Goal: Information Seeking & Learning: Understand process/instructions

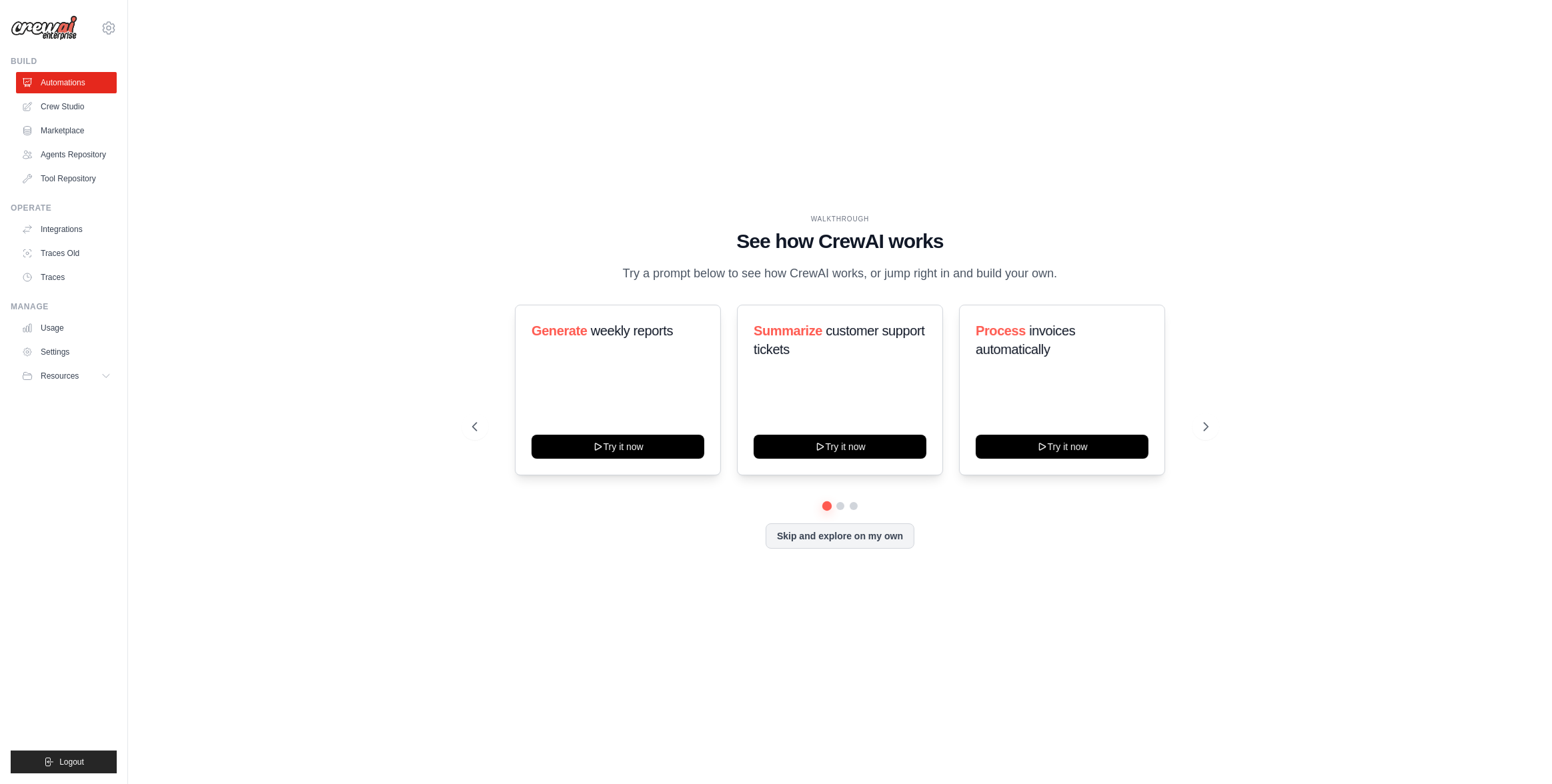
click at [180, 133] on div "WALKTHROUGH See how CrewAI works Try a prompt below to see how CrewAI works, or…" at bounding box center [840, 392] width 1381 height 757
click at [62, 108] on link "Crew Studio" at bounding box center [67, 107] width 101 height 21
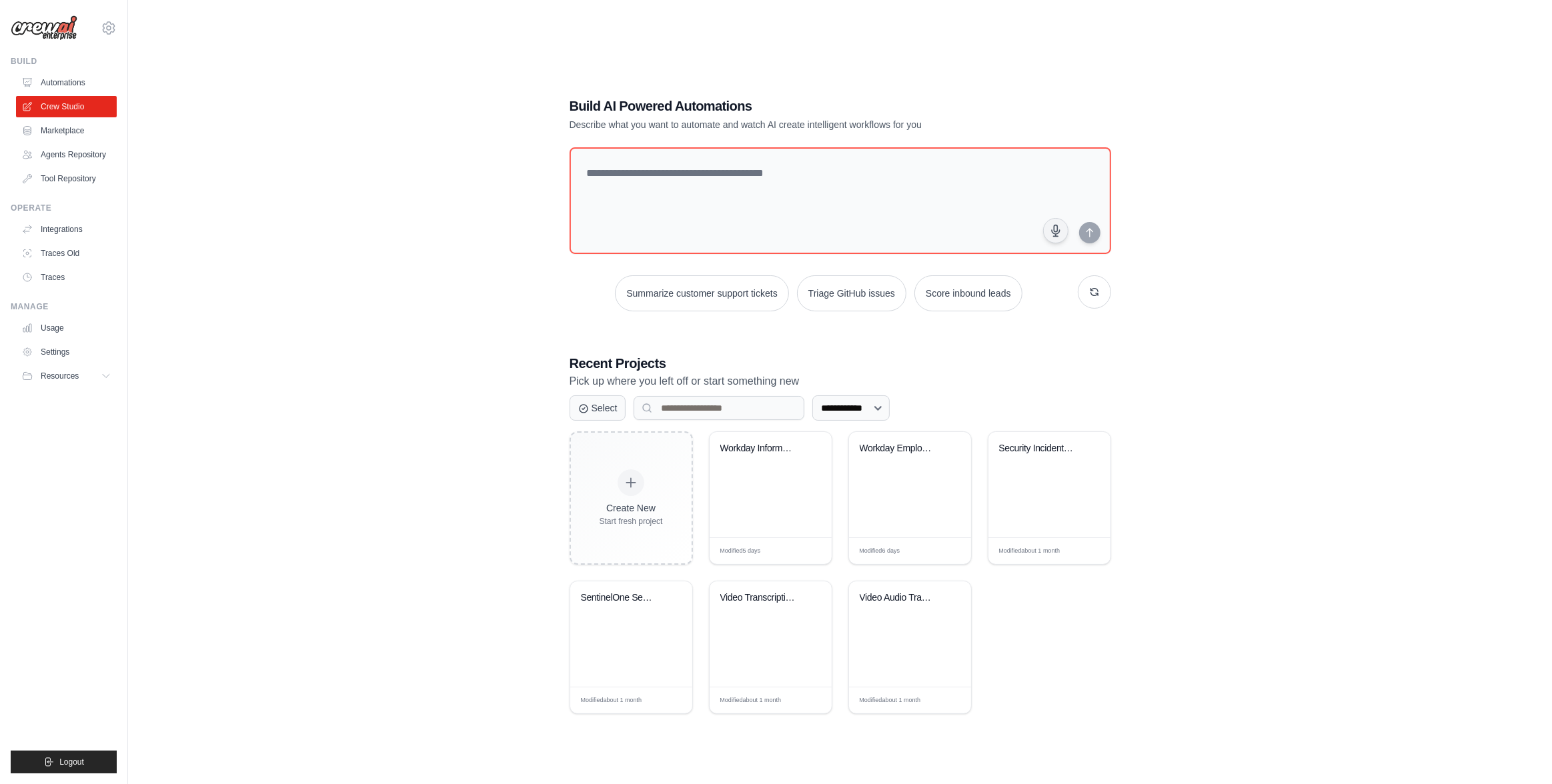
click at [379, 349] on div "**********" at bounding box center [840, 405] width 1381 height 784
click at [350, 505] on div "**********" at bounding box center [840, 405] width 1381 height 784
click at [73, 100] on link "Crew Studio" at bounding box center [67, 107] width 101 height 21
click at [387, 291] on div "**********" at bounding box center [840, 405] width 1381 height 784
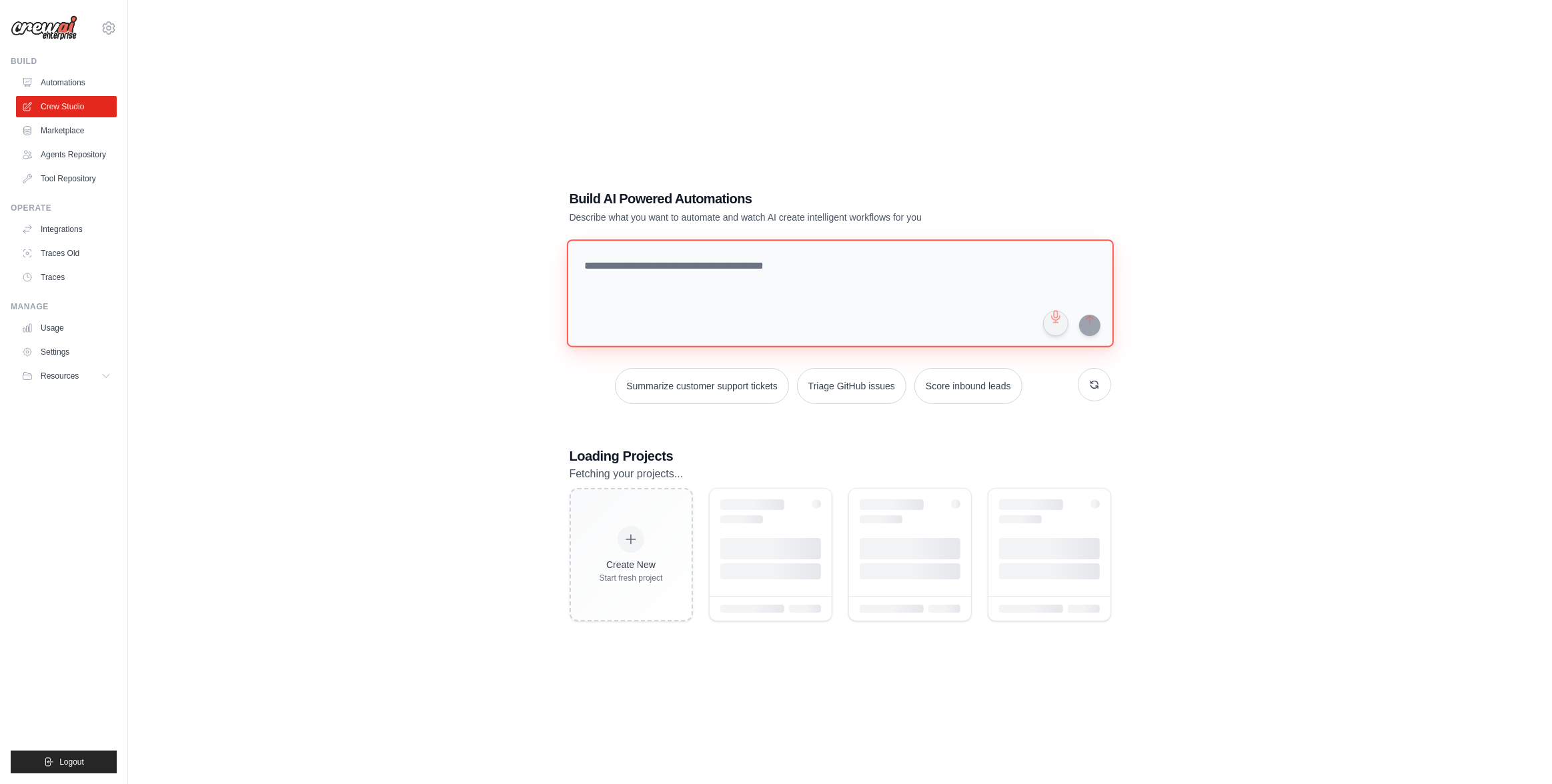
click at [672, 294] on div "Summarize customer support tickets Triage GitHub issues Score inbound leads" at bounding box center [840, 322] width 542 height 164
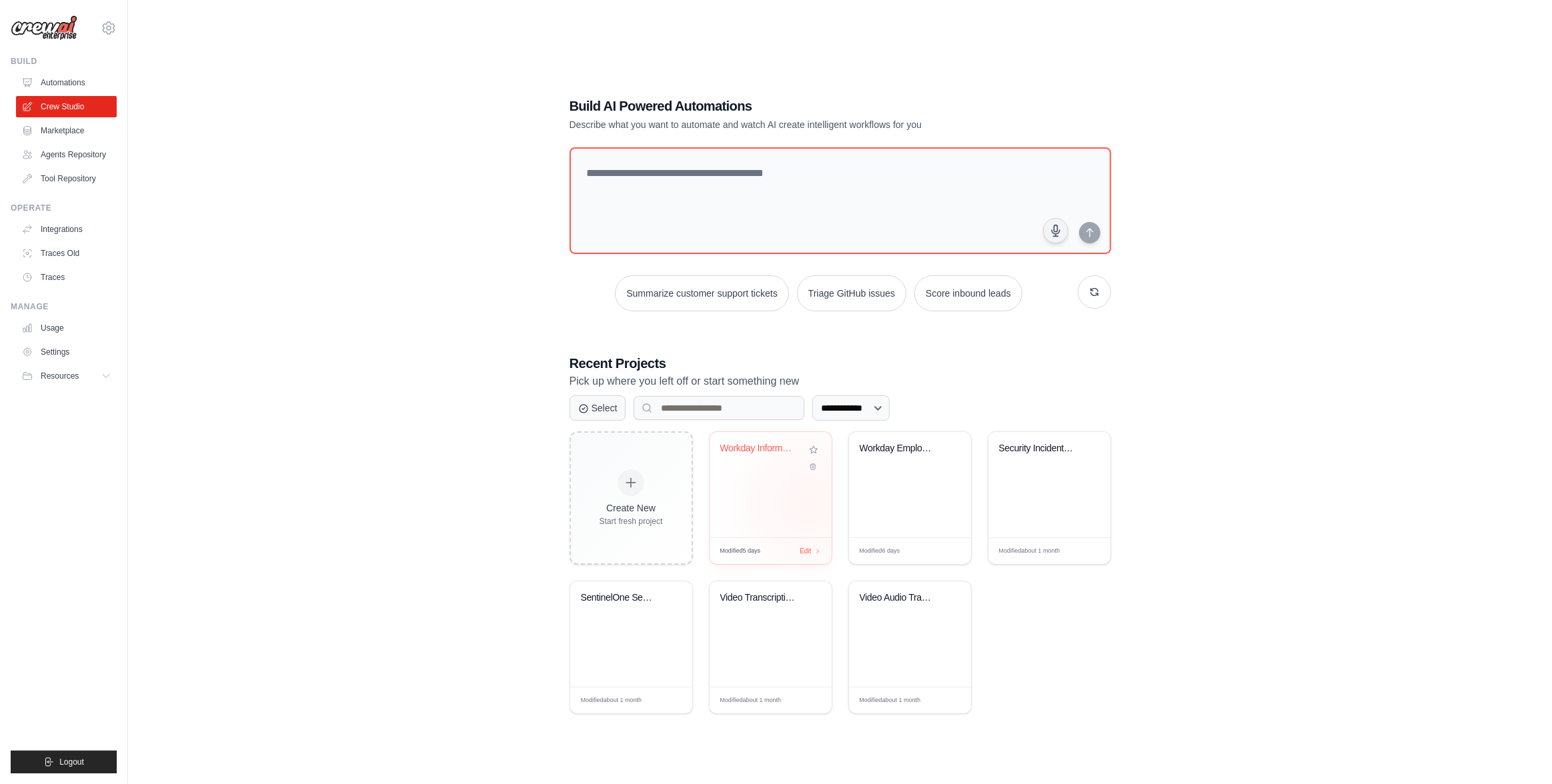
click at [808, 504] on div "Workday Information Crew" at bounding box center [770, 485] width 122 height 105
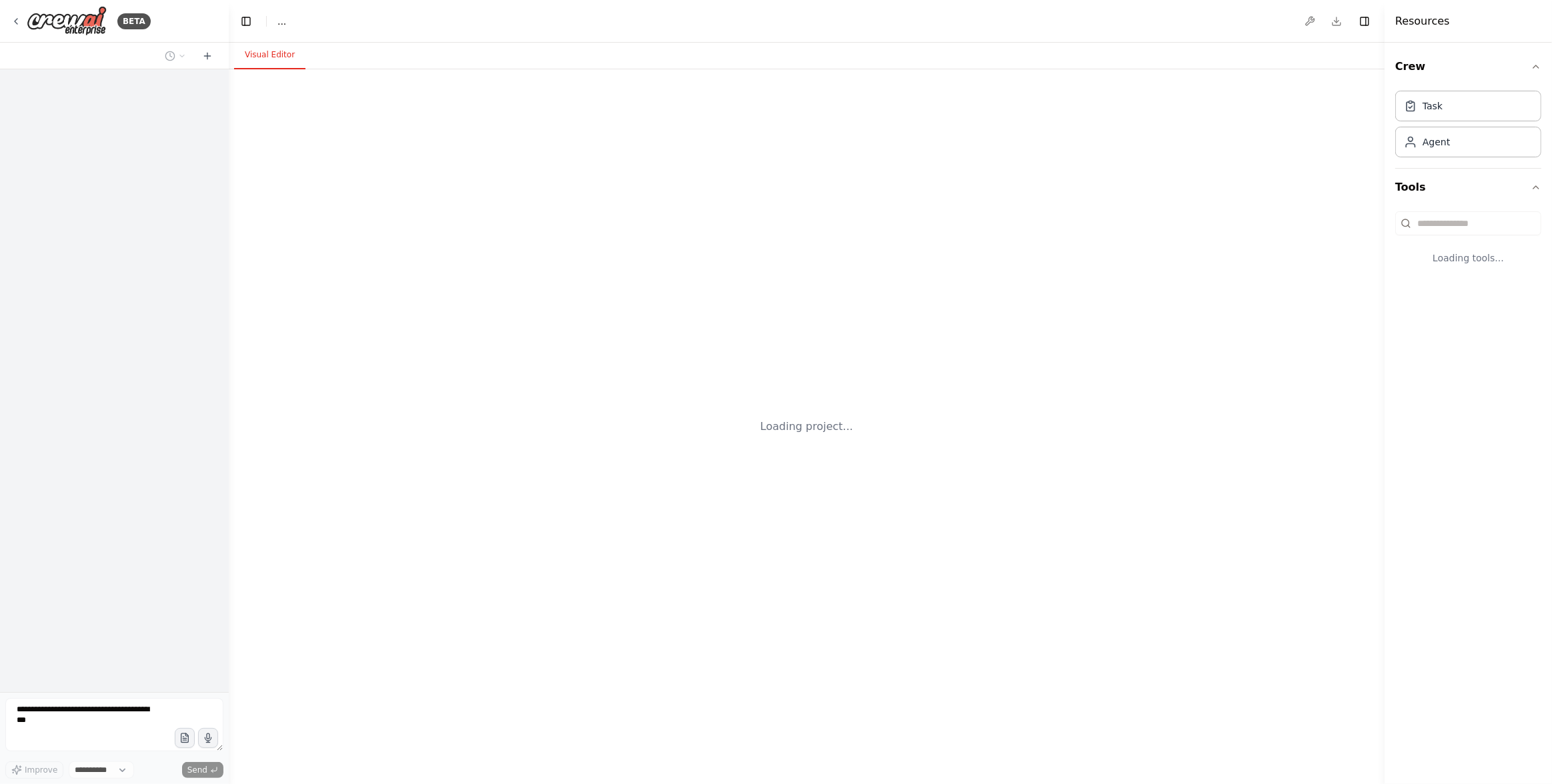
select select "****"
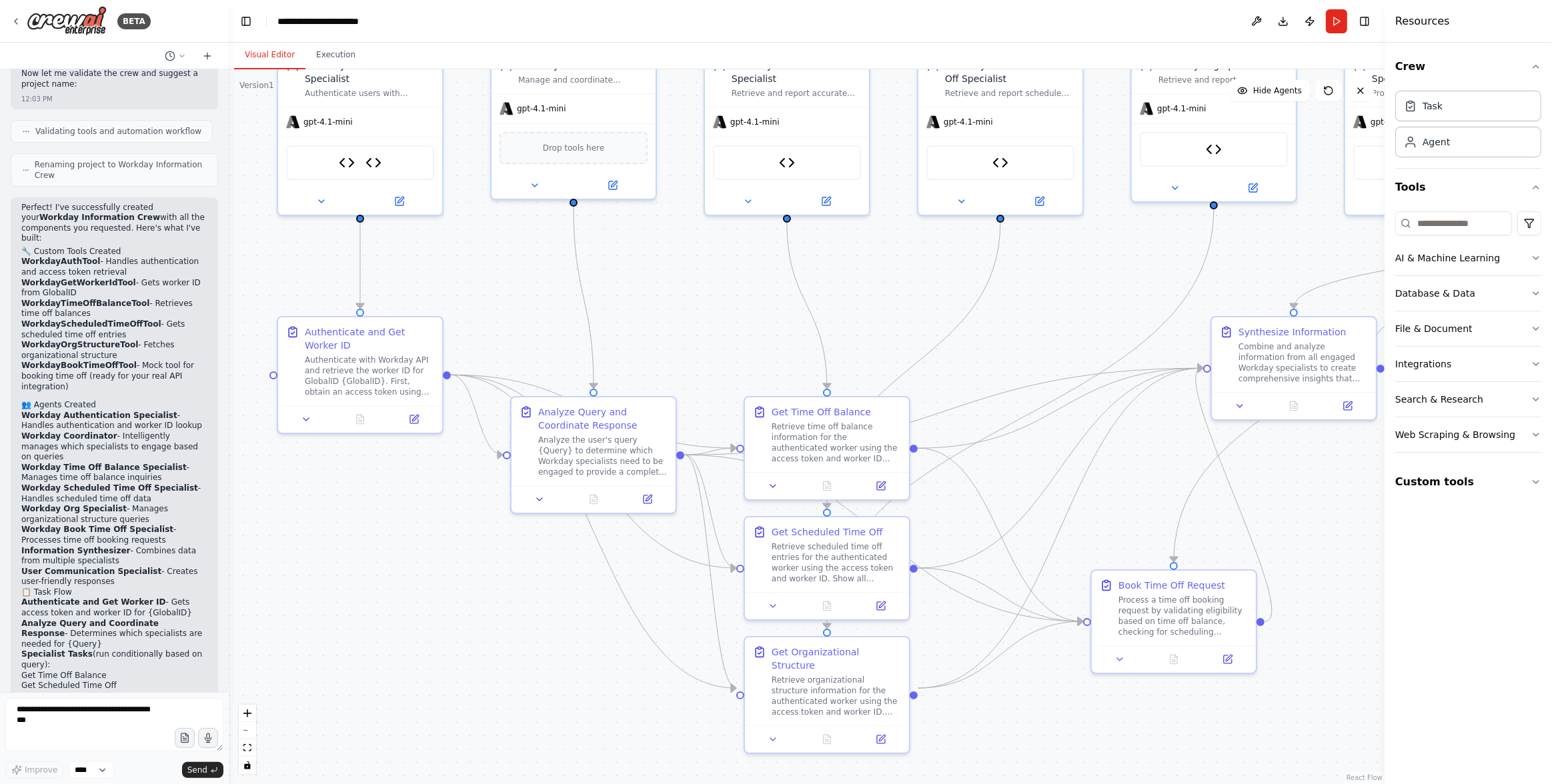
scroll to position [4460, 0]
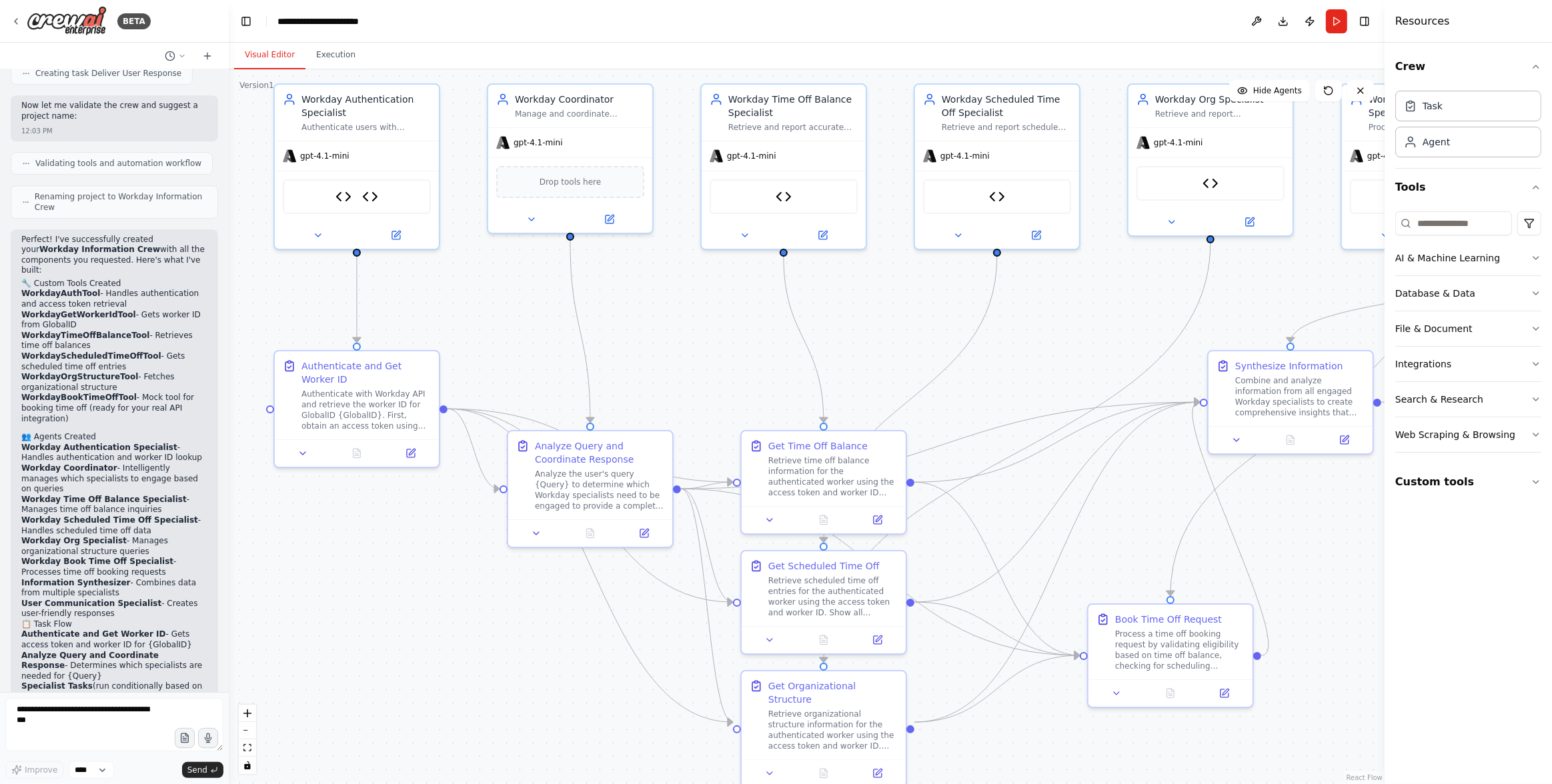
drag, startPoint x: 510, startPoint y: 717, endPoint x: 486, endPoint y: 664, distance: 58.2
click at [486, 664] on div ".deletable-edge-delete-btn { width: 20px; height: 20px; border: 0px solid #ffff…" at bounding box center [806, 426] width 1156 height 715
click at [342, 193] on img at bounding box center [342, 193] width 16 height 16
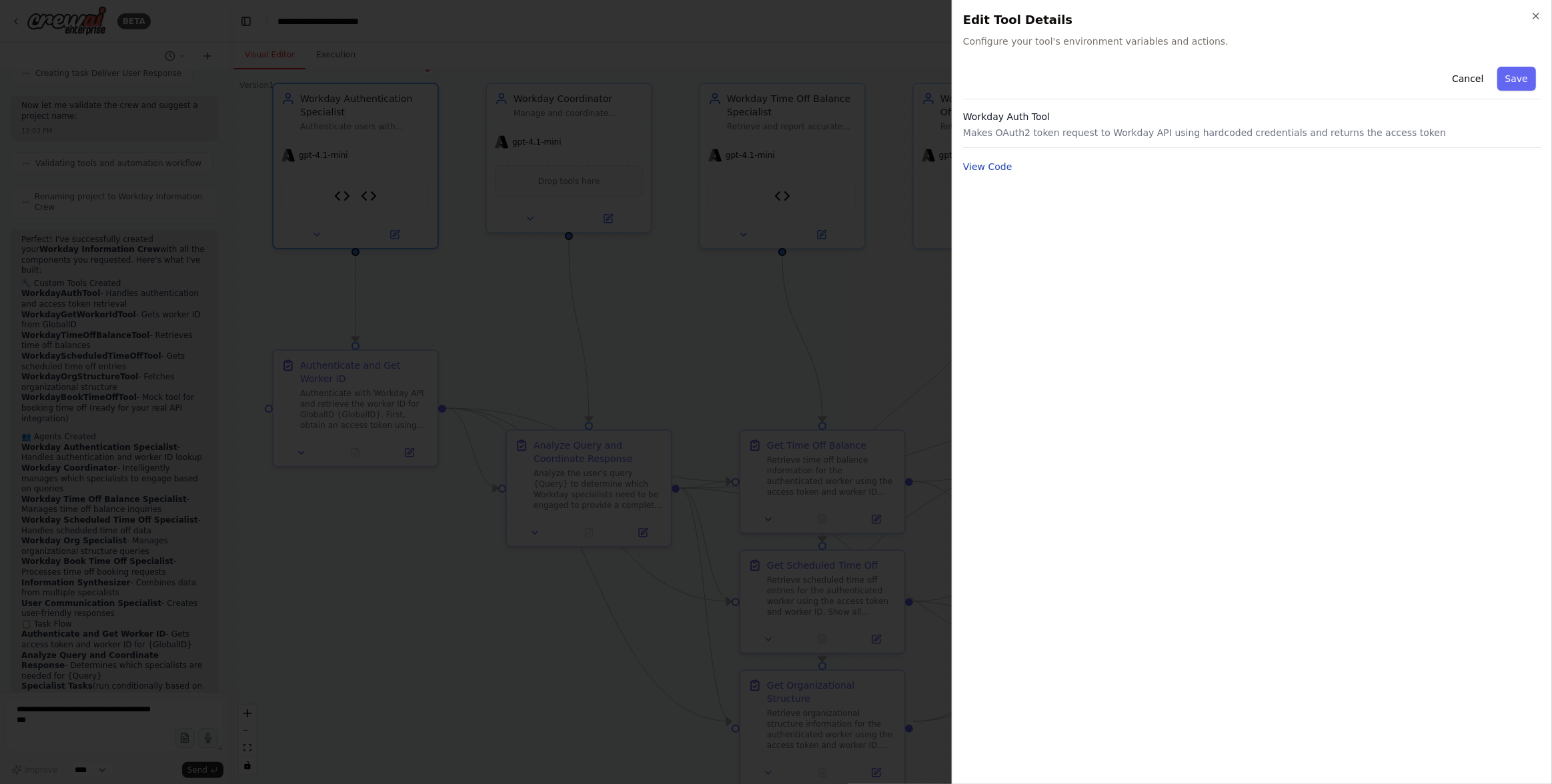
click at [994, 167] on button "View Code" at bounding box center [987, 166] width 49 height 13
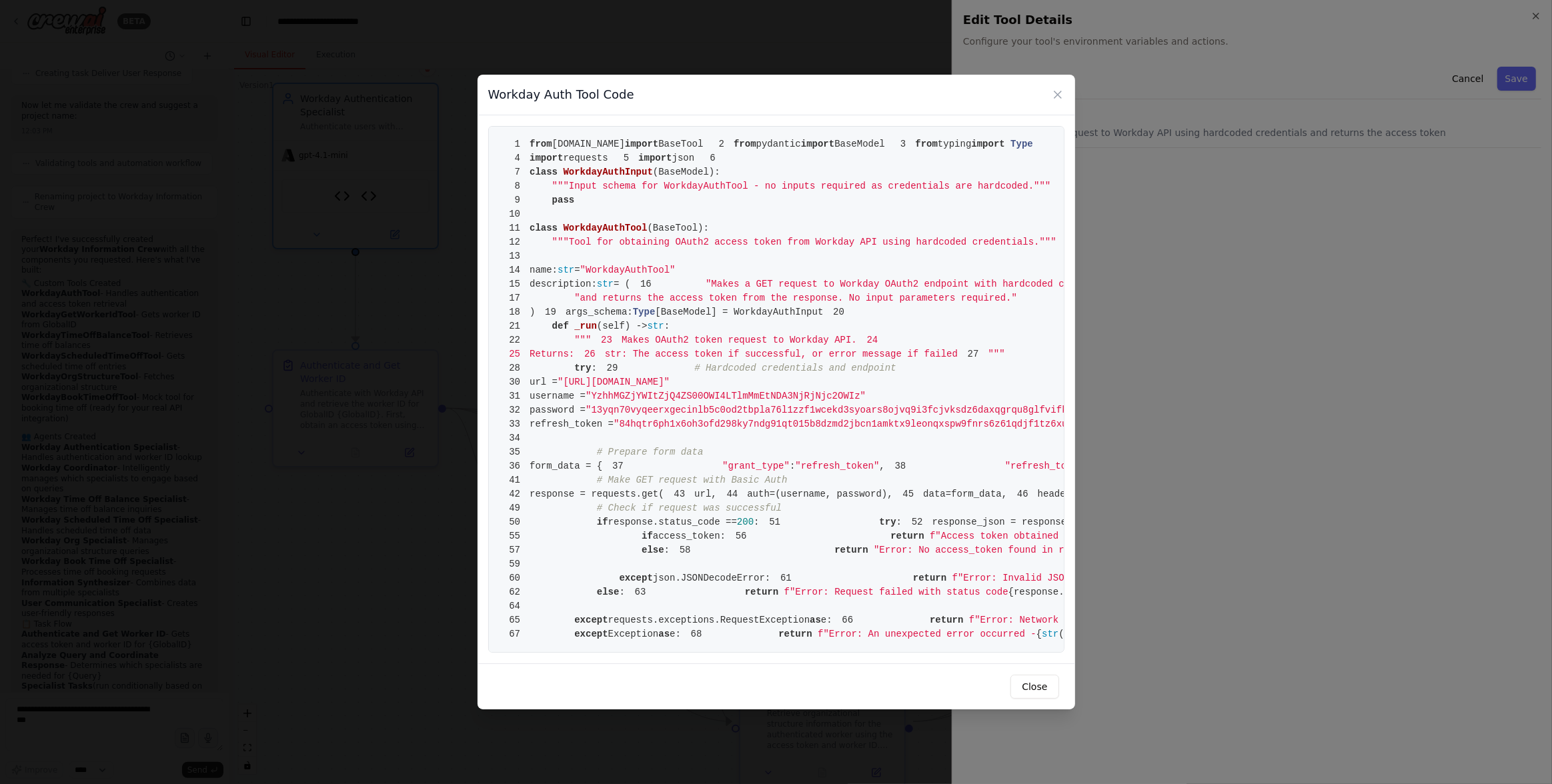
scroll to position [376, 0]
click at [1046, 699] on button "Close" at bounding box center [1034, 686] width 48 height 24
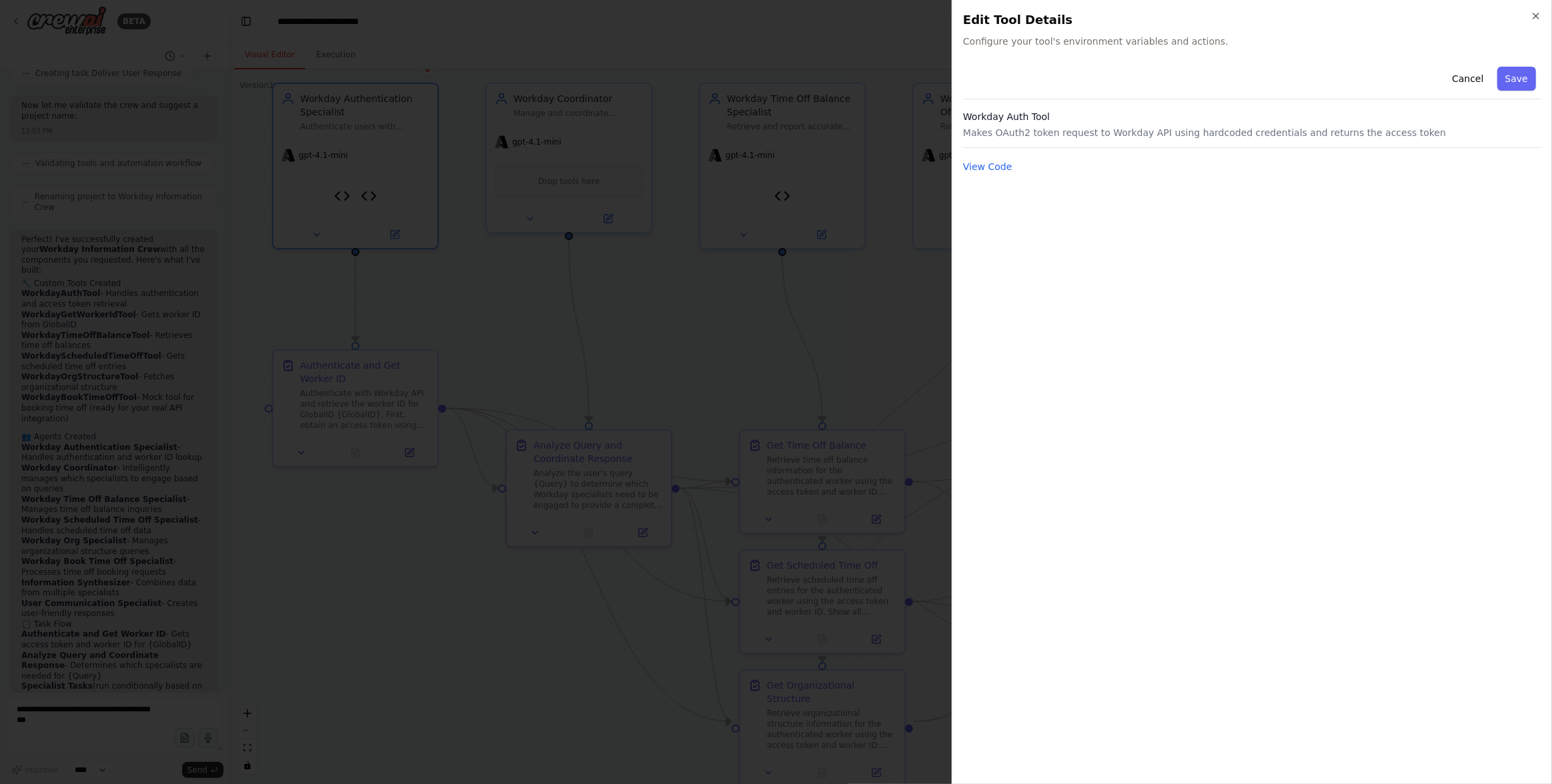
click at [869, 263] on div at bounding box center [776, 392] width 1552 height 784
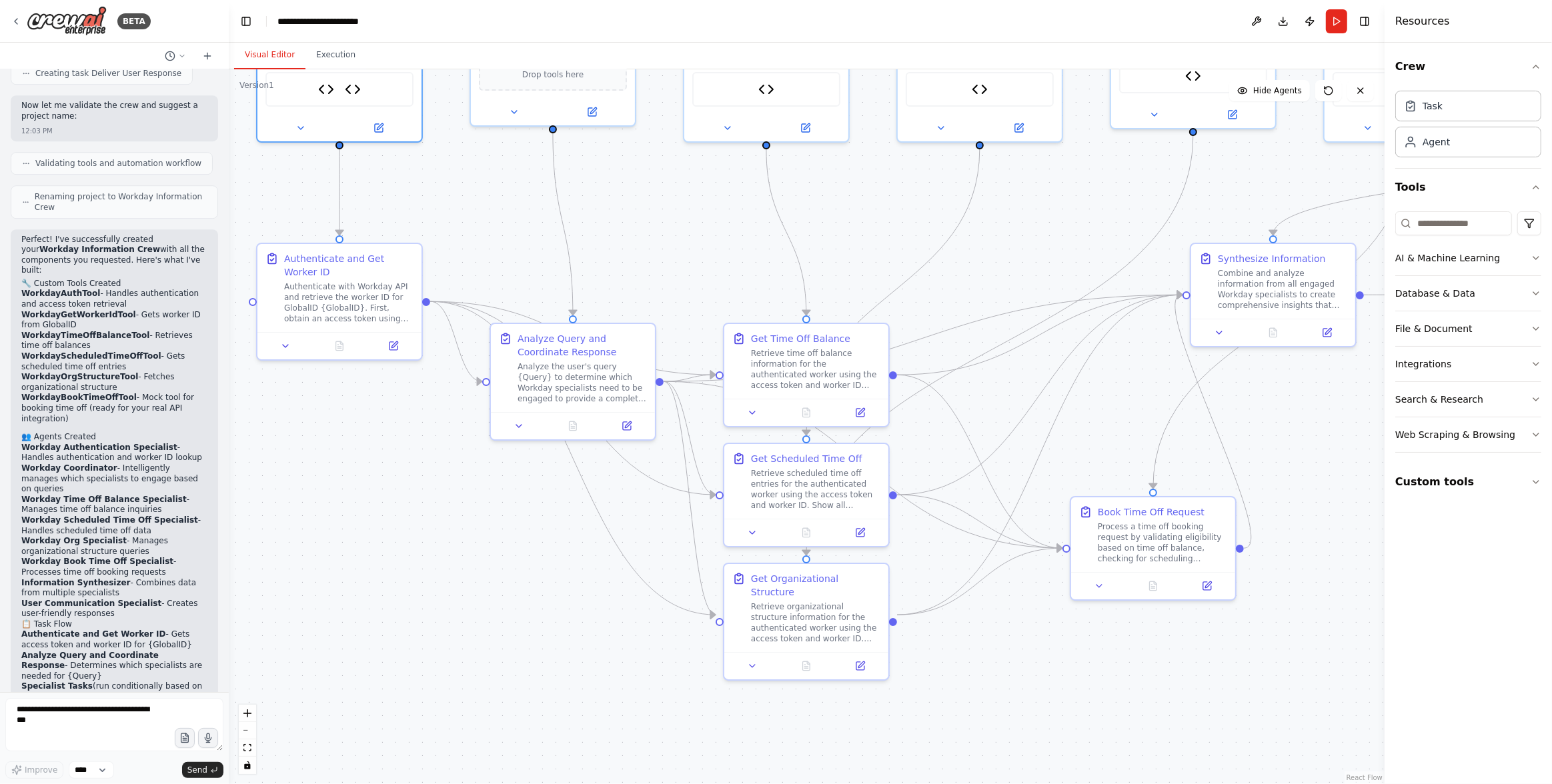
drag, startPoint x: 417, startPoint y: 577, endPoint x: 398, endPoint y: 461, distance: 117.5
click at [398, 461] on div ".deletable-edge-delete-btn { width: 20px; height: 20px; border: 0px solid #ffff…" at bounding box center [806, 426] width 1156 height 715
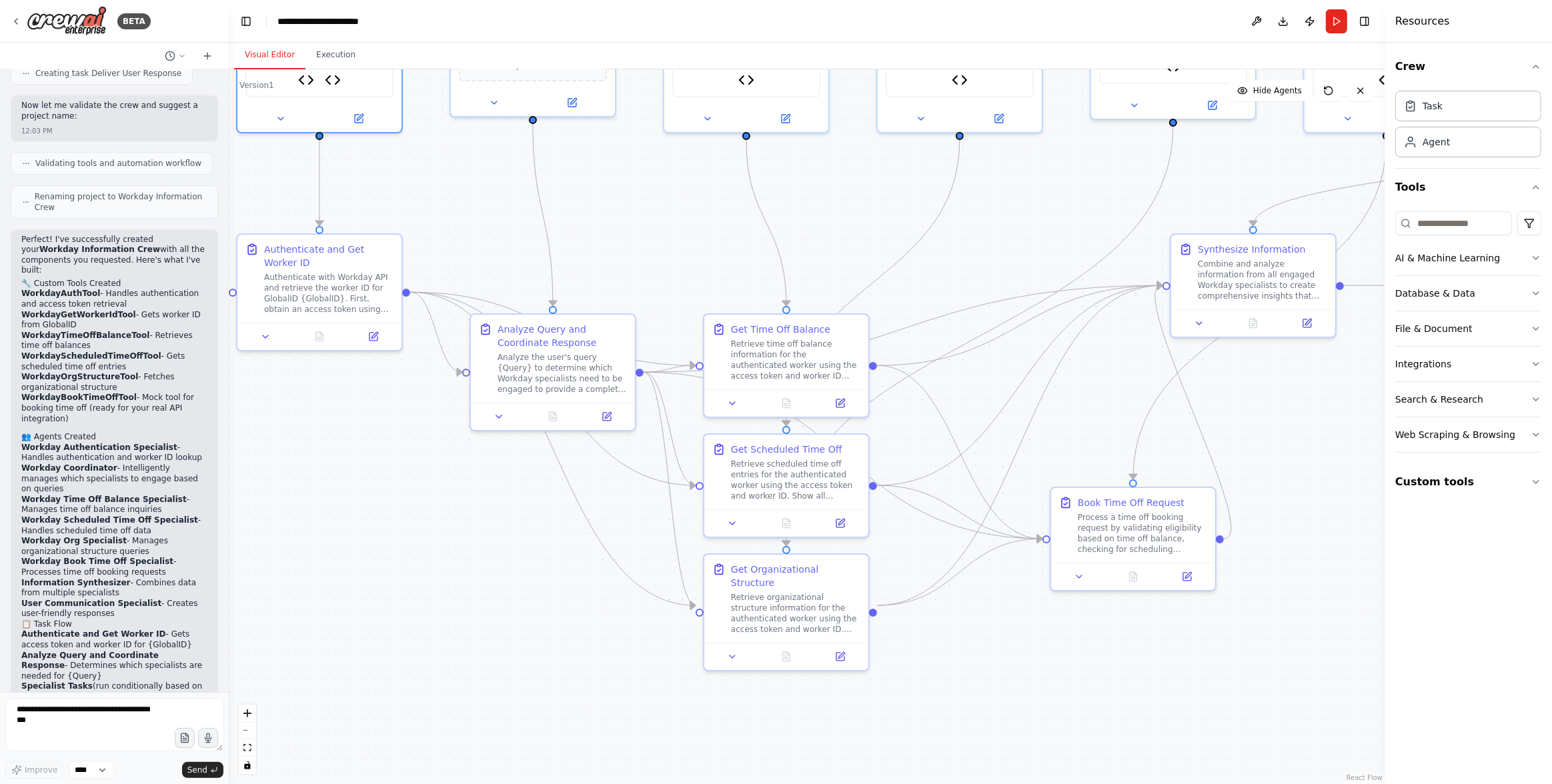
drag, startPoint x: 1006, startPoint y: 385, endPoint x: 942, endPoint y: 379, distance: 64.3
click at [942, 379] on div ".deletable-edge-delete-btn { width: 20px; height: 20px; border: 0px solid #ffff…" at bounding box center [806, 426] width 1156 height 715
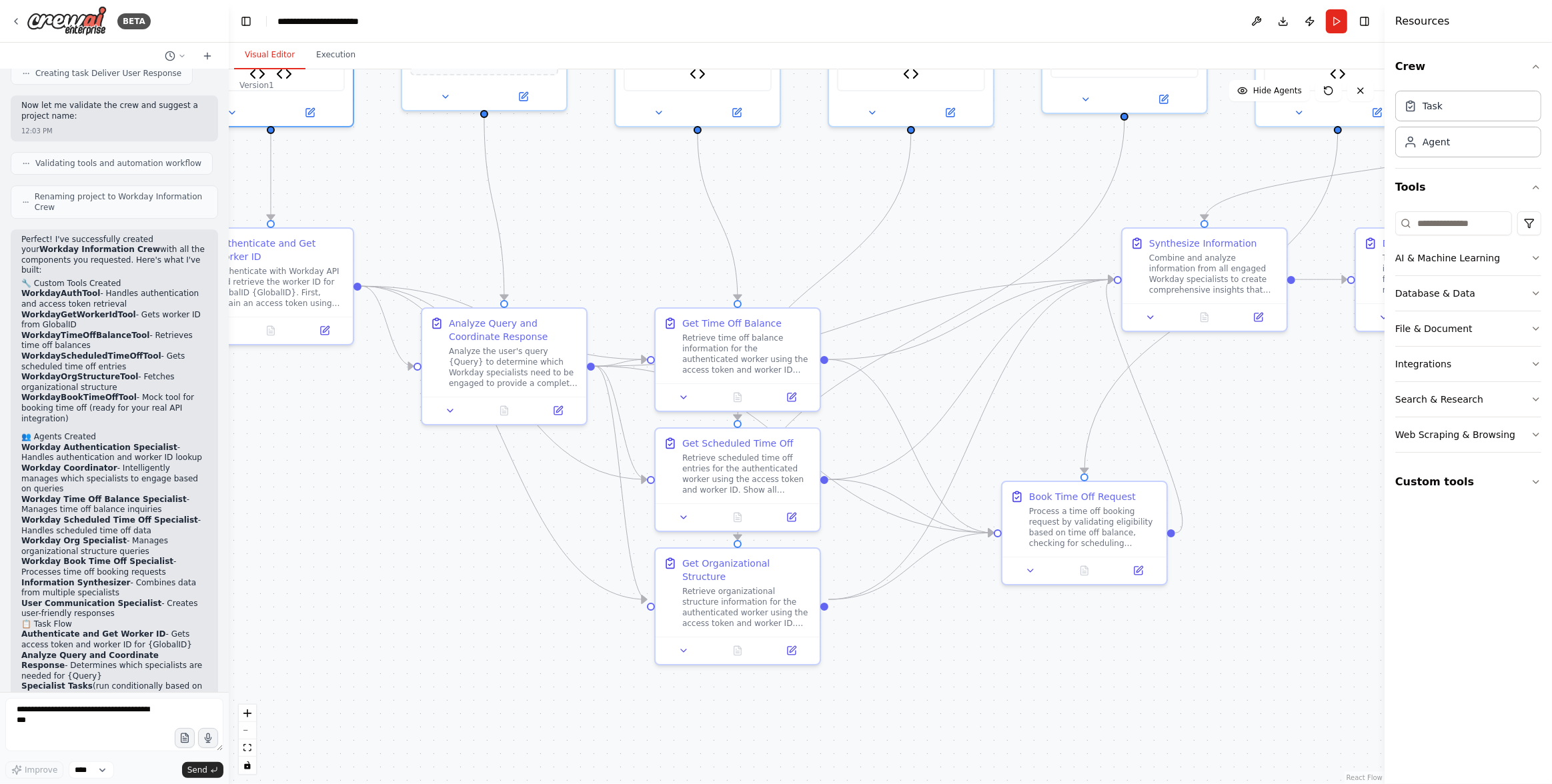
drag, startPoint x: 1297, startPoint y: 661, endPoint x: 1169, endPoint y: 654, distance: 128.2
click at [1169, 654] on div ".deletable-edge-delete-btn { width: 20px; height: 20px; border: 0px solid #ffff…" at bounding box center [806, 426] width 1156 height 715
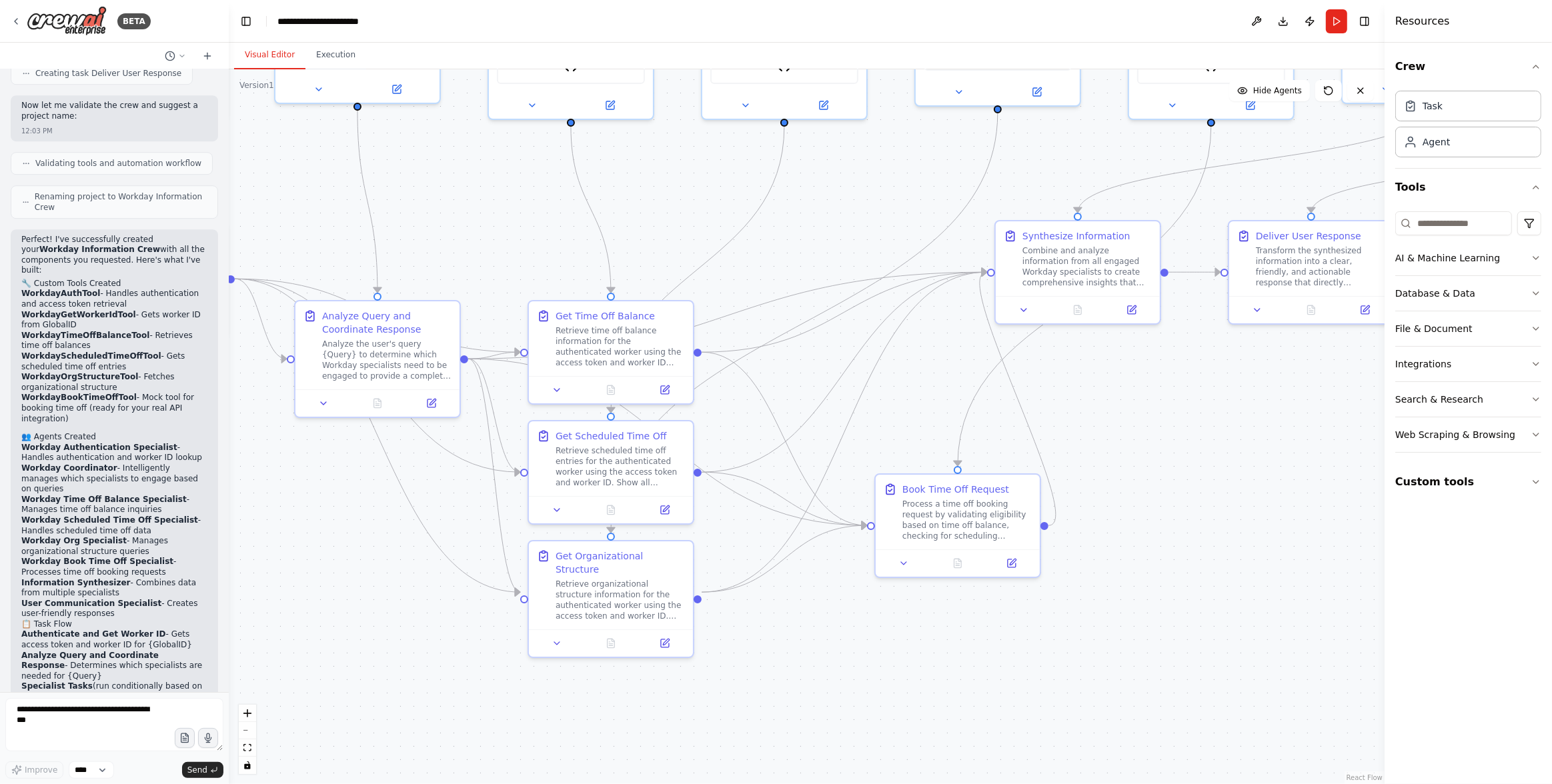
click at [348, 627] on div ".deletable-edge-delete-btn { width: 20px; height: 20px; border: 0px solid #ffff…" at bounding box center [806, 426] width 1156 height 715
click at [351, 624] on div ".deletable-edge-delete-btn { width: 20px; height: 20px; border: 0px solid #ffff…" at bounding box center [806, 426] width 1156 height 715
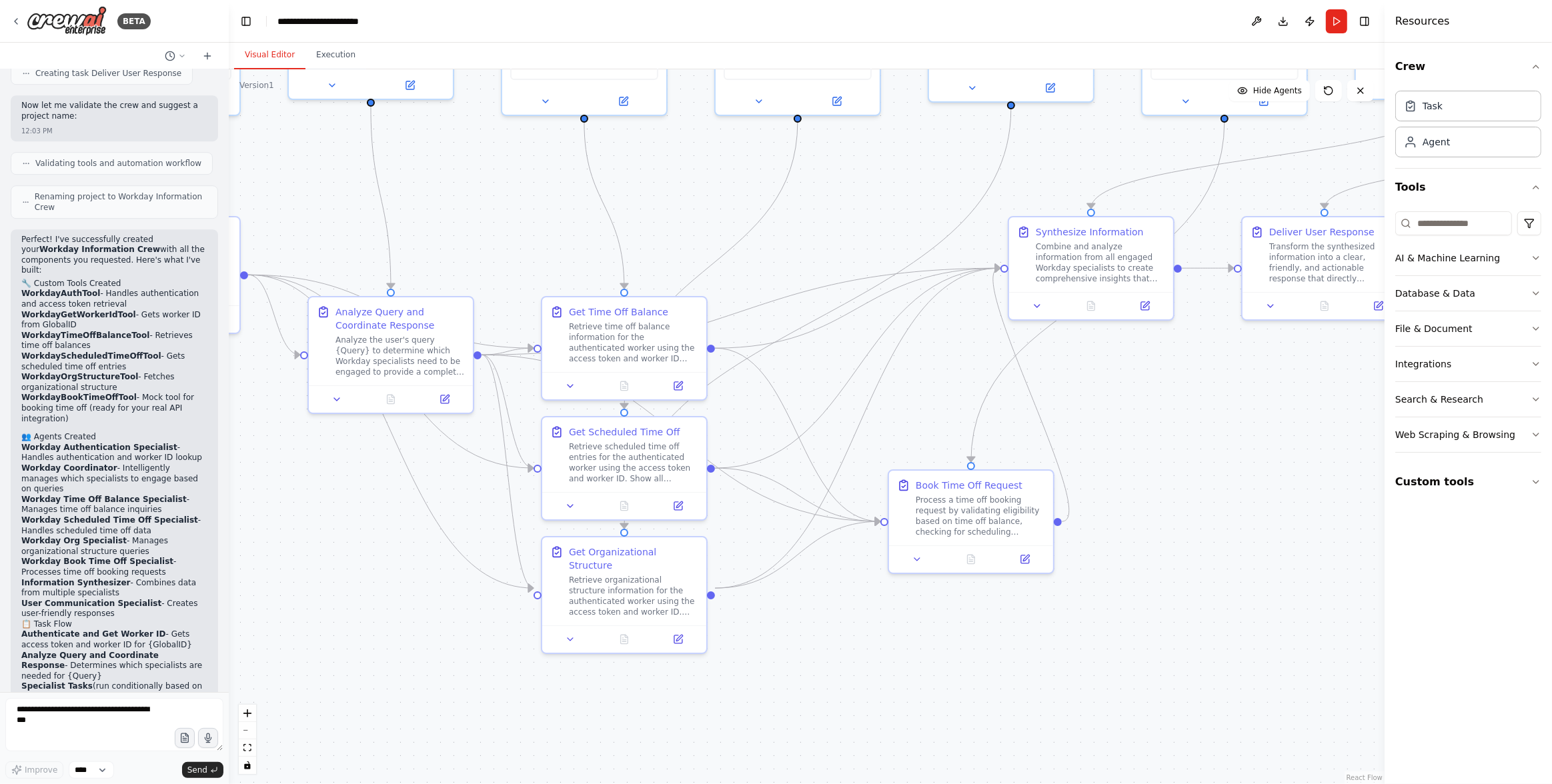
drag, startPoint x: 344, startPoint y: 616, endPoint x: 448, endPoint y: 616, distance: 104.0
click at [449, 616] on div ".deletable-edge-delete-btn { width: 20px; height: 20px; border: 0px solid #ffff…" at bounding box center [806, 426] width 1156 height 715
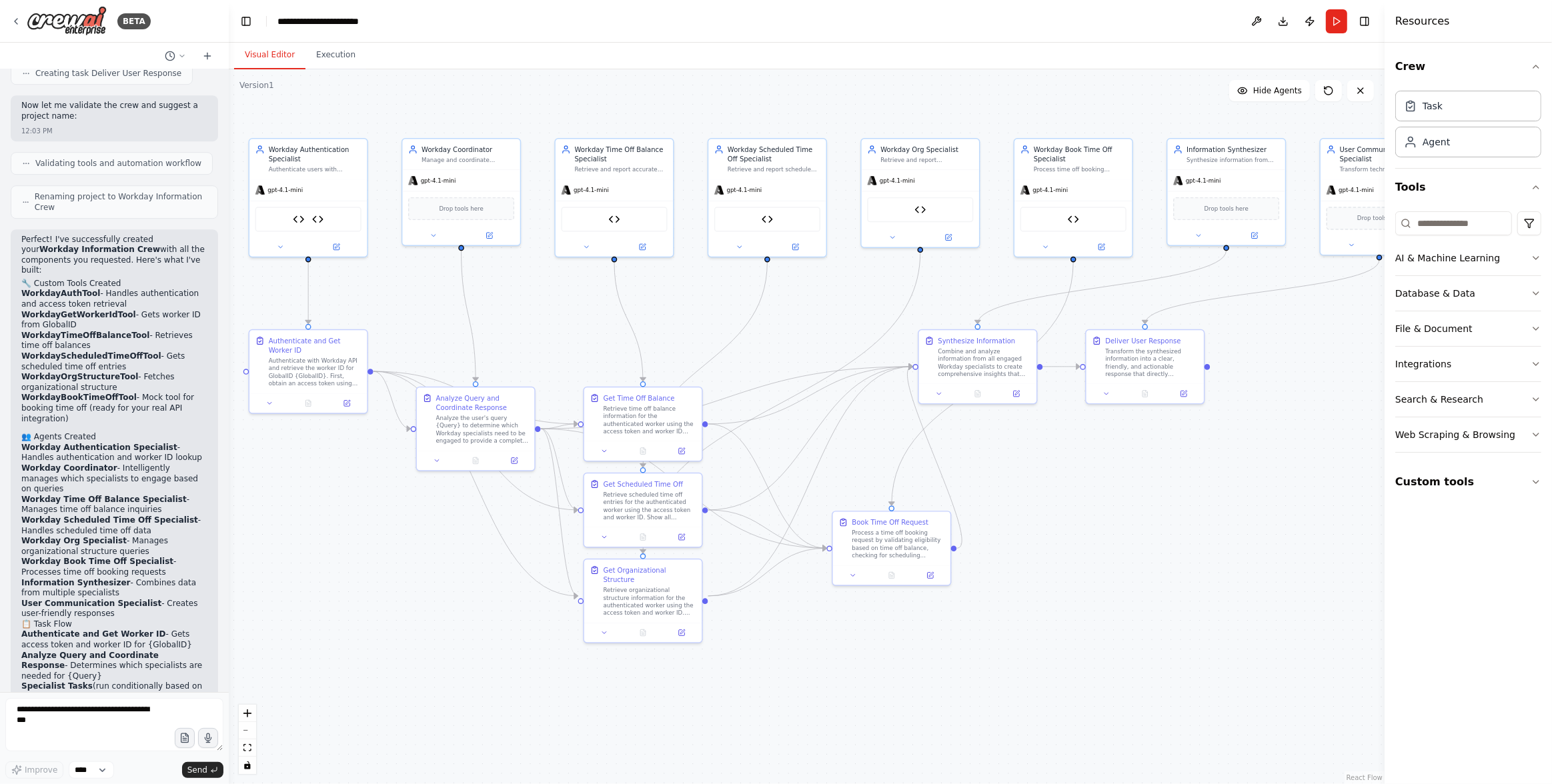
drag, startPoint x: 403, startPoint y: 591, endPoint x: 421, endPoint y: 584, distance: 19.3
click at [421, 584] on div ".deletable-edge-delete-btn { width: 20px; height: 20px; border: 0px solid #ffff…" at bounding box center [806, 426] width 1156 height 715
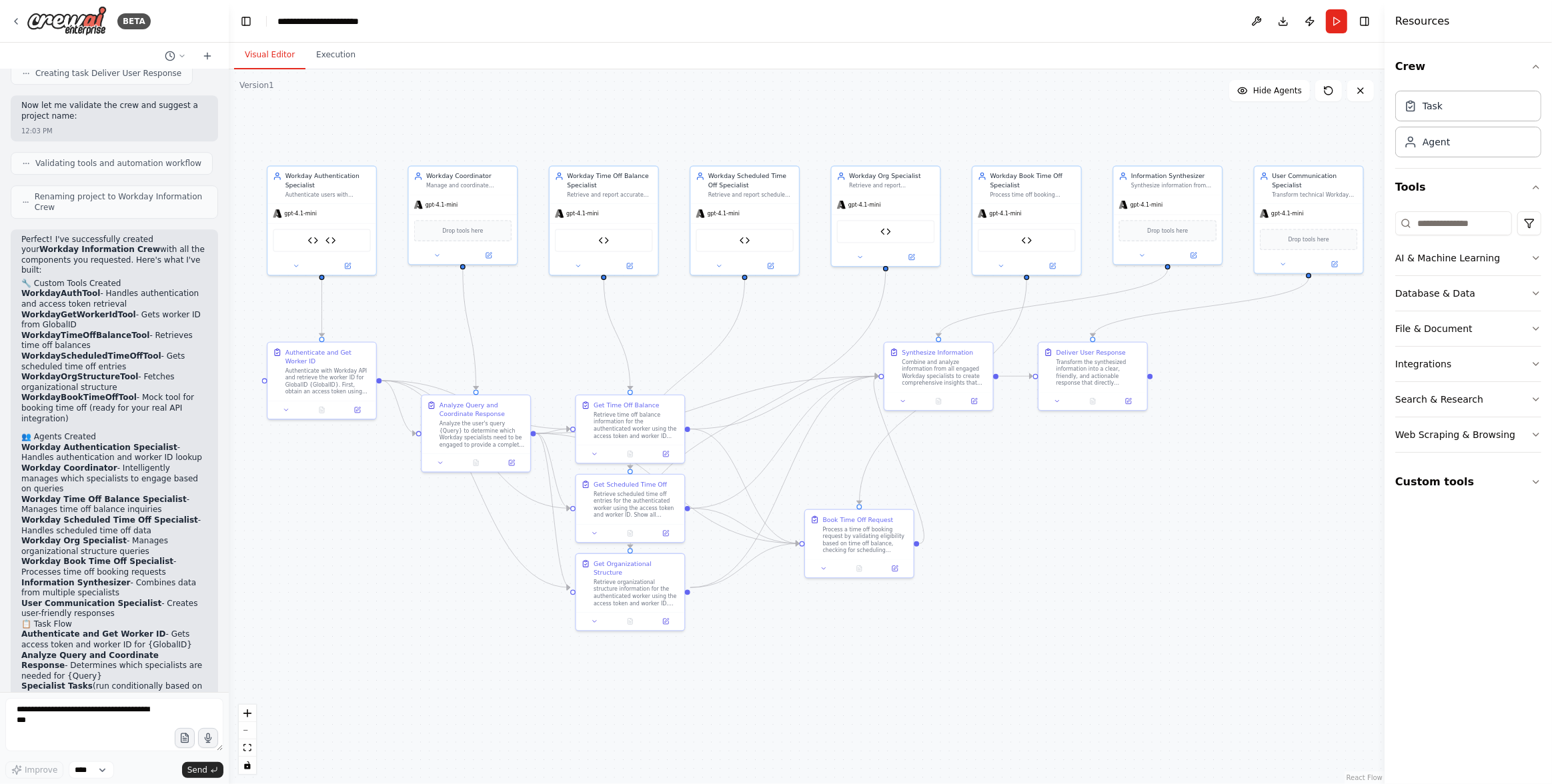
drag, startPoint x: 422, startPoint y: 591, endPoint x: 410, endPoint y: 589, distance: 12.2
click at [410, 589] on div ".deletable-edge-delete-btn { width: 20px; height: 20px; border: 0px solid #ffff…" at bounding box center [806, 426] width 1156 height 715
click at [963, 674] on div ".deletable-edge-delete-btn { width: 20px; height: 20px; border: 0px solid #ffff…" at bounding box center [806, 426] width 1156 height 715
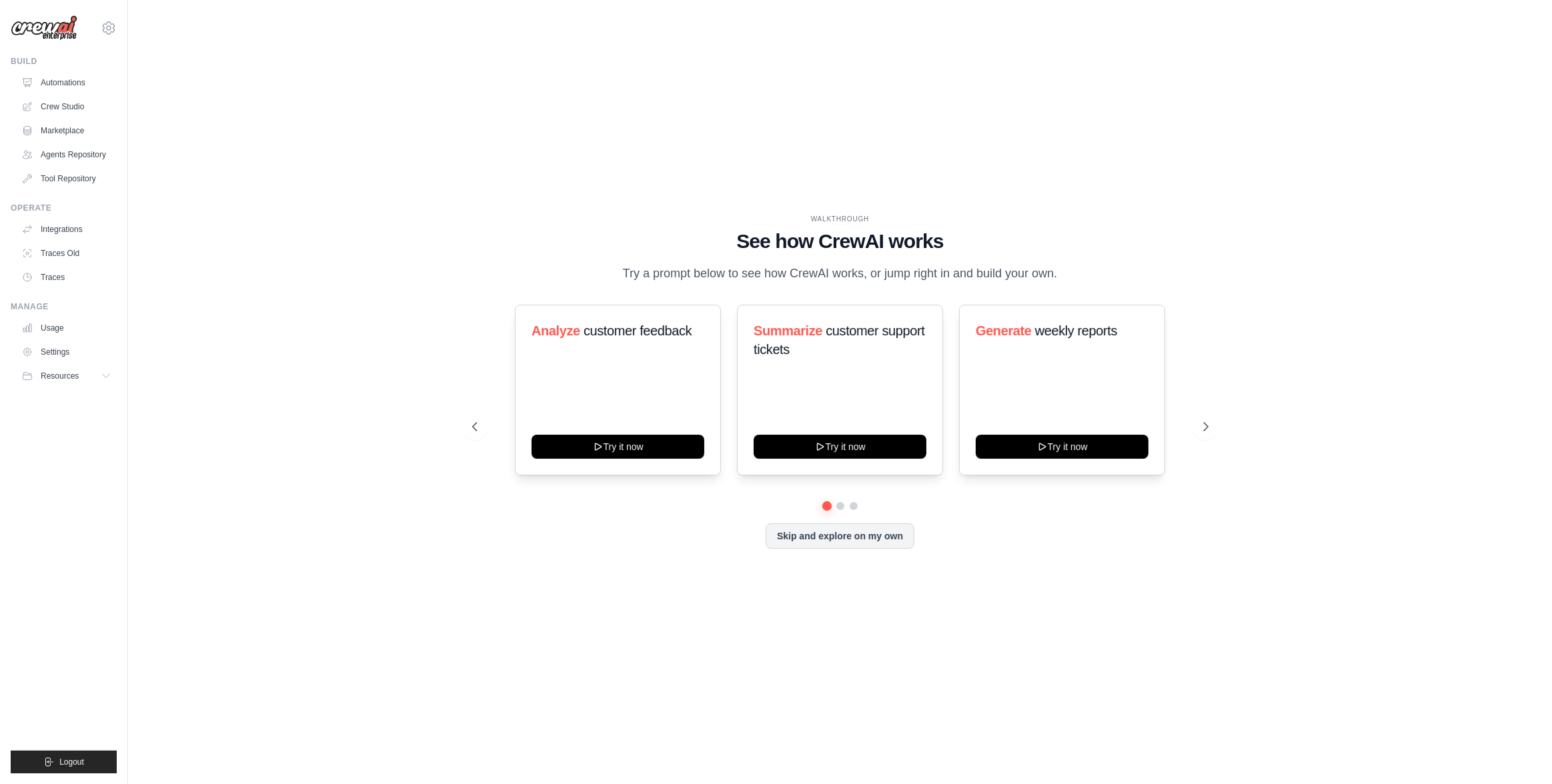
click at [76, 435] on ul "Build Automations Crew Studio Marketplace Agents Repository GitHub" at bounding box center [63, 415] width 106 height 717
click at [88, 467] on ul "Build Automations Crew Studio Marketplace Agents Repository GitHub" at bounding box center [63, 415] width 106 height 717
click at [111, 31] on icon at bounding box center [109, 28] width 16 height 16
click at [171, 112] on span "AB InBev - GHQ" at bounding box center [166, 109] width 105 height 13
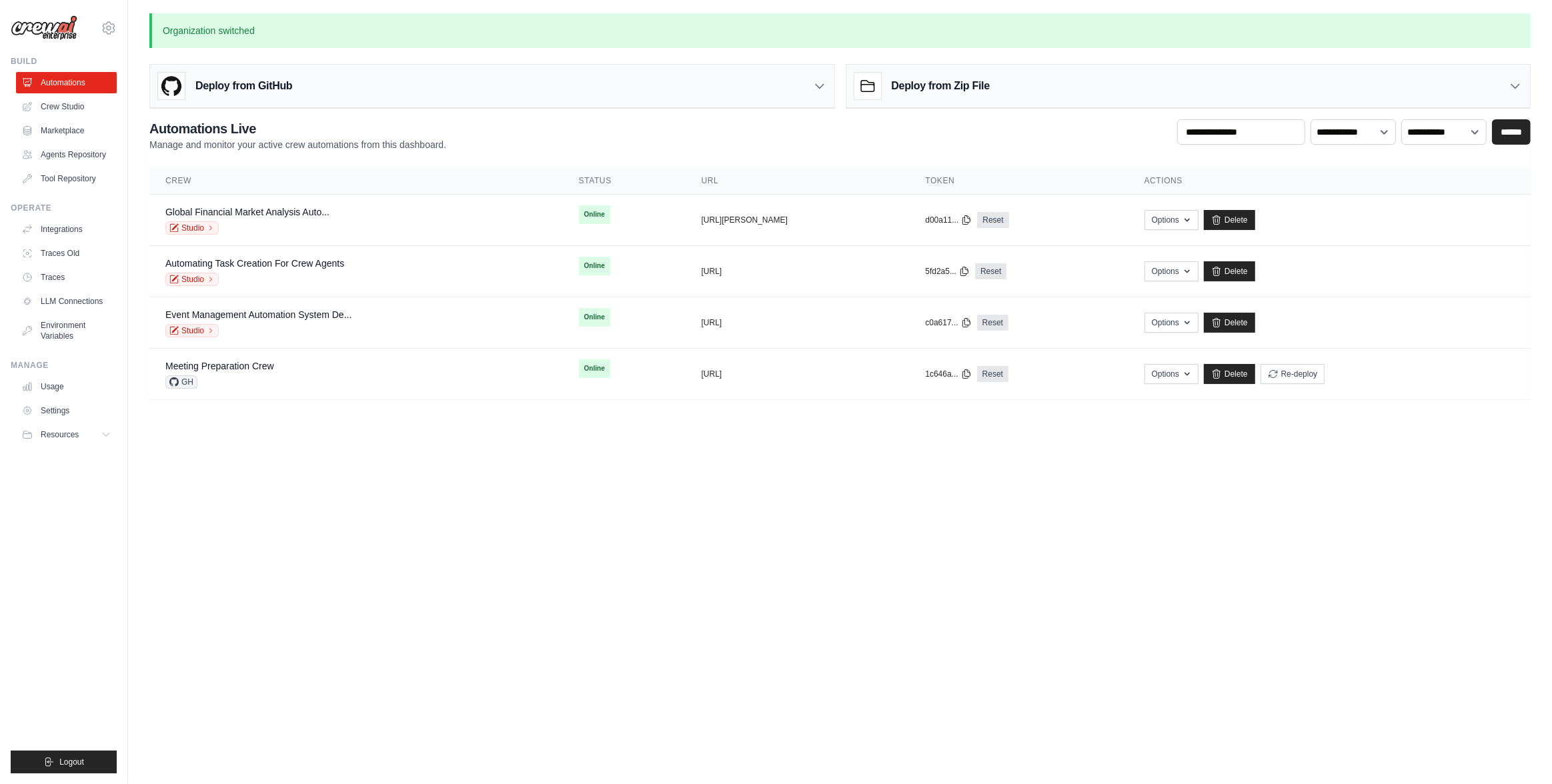
click at [272, 509] on body "[PERSON_NAME][EMAIL_ADDRESS][PERSON_NAME][DOMAIN_NAME] AMBEV - DTC AB InBev - G…" at bounding box center [776, 392] width 1552 height 784
click at [325, 552] on body "[PERSON_NAME][EMAIL_ADDRESS][PERSON_NAME][DOMAIN_NAME] AMBEV - DTC AB InBev - G…" at bounding box center [776, 392] width 1552 height 784
click at [102, 442] on button "Resources" at bounding box center [67, 435] width 101 height 21
click at [182, 483] on body "[PERSON_NAME][EMAIL_ADDRESS][PERSON_NAME][DOMAIN_NAME] AMBEV - DTC AB InBev - G…" at bounding box center [776, 392] width 1552 height 784
click at [92, 425] on button "Resources" at bounding box center [67, 435] width 101 height 21
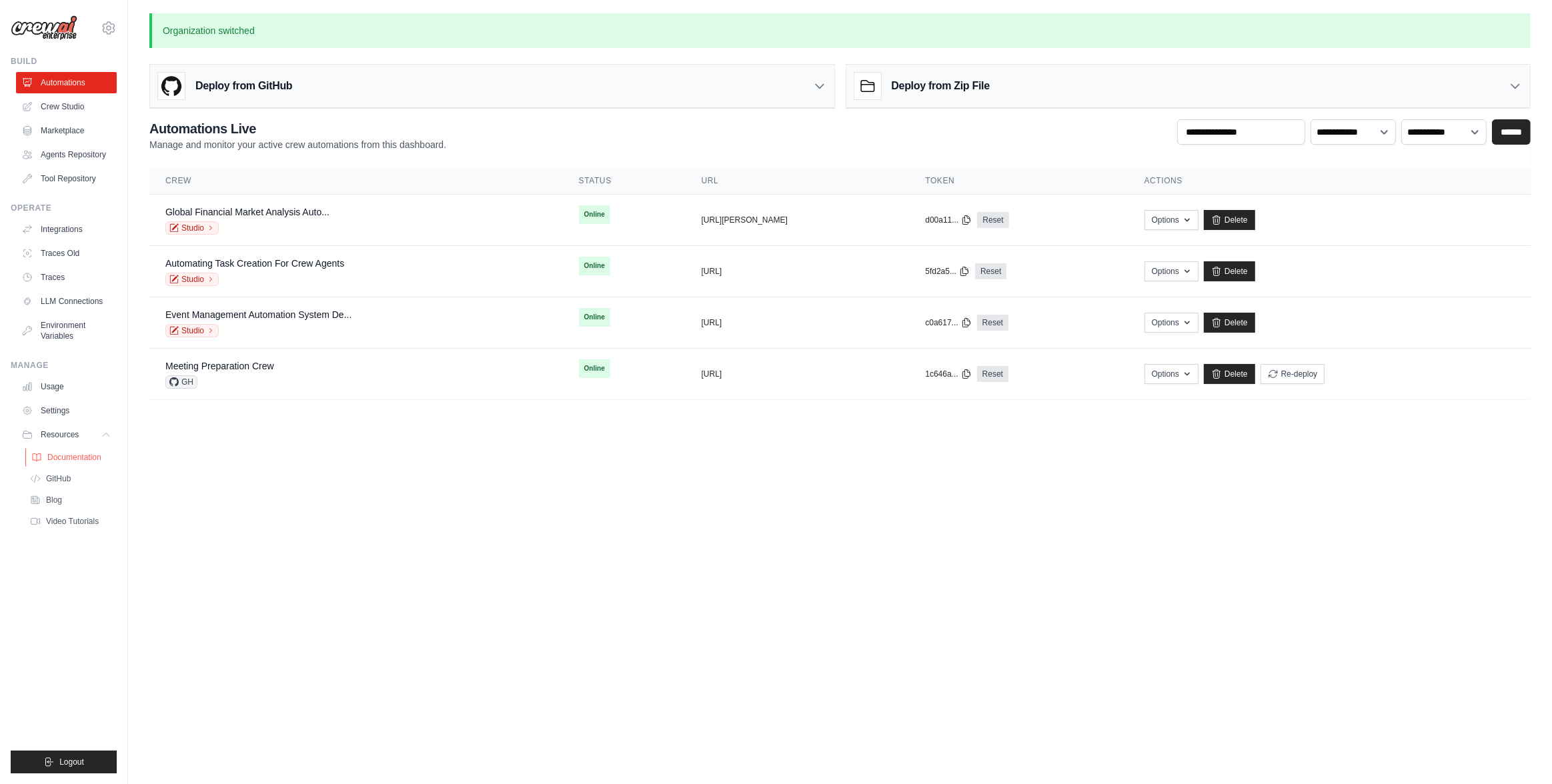
click at [101, 459] on span "Documentation" at bounding box center [74, 457] width 54 height 11
click at [438, 503] on body "[PERSON_NAME][EMAIL_ADDRESS][PERSON_NAME][DOMAIN_NAME] AMBEV - DTC AB InBev - G…" at bounding box center [776, 392] width 1552 height 784
